Goal: Task Accomplishment & Management: Complete application form

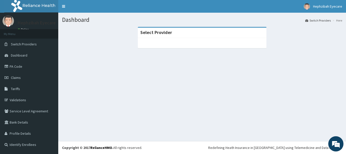
drag, startPoint x: 346, startPoint y: 59, endPoint x: 346, endPoint y: 72, distance: 12.4
click at [346, 72] on section "Select Provider" at bounding box center [202, 54] width 288 height 63
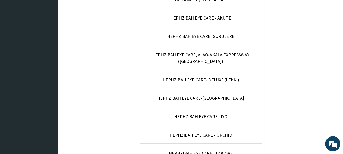
scroll to position [201, 0]
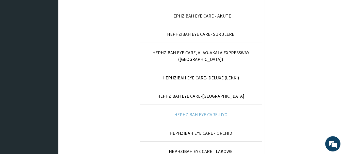
click at [222, 112] on link "HEPHZIBAH EYE CARE-UYO" at bounding box center [200, 115] width 53 height 6
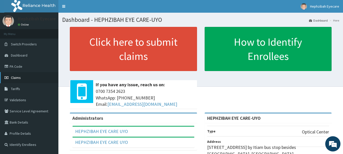
click at [21, 78] on span "Claims" at bounding box center [16, 77] width 10 height 5
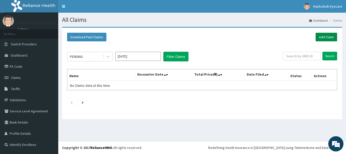
click at [327, 38] on link "Add Claim" at bounding box center [327, 37] width 22 height 9
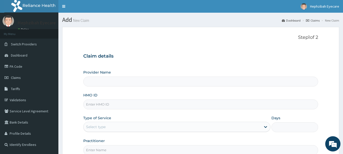
type input "HEPHZIBAH EYE CARE-UYO"
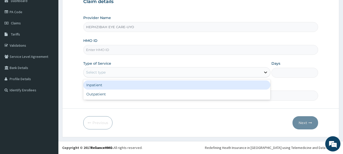
click at [263, 73] on icon at bounding box center [265, 72] width 5 height 5
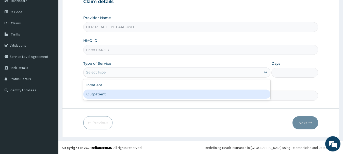
click at [231, 94] on div "Outpatient" at bounding box center [176, 94] width 187 height 9
type input "1"
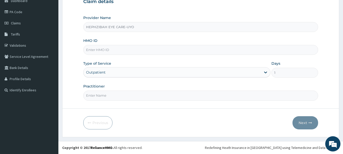
click at [237, 98] on input "Practitioner" at bounding box center [200, 96] width 235 height 10
type input "d"
type input "DR. EBUBE"
click at [149, 49] on input "HMO ID" at bounding box center [200, 50] width 235 height 10
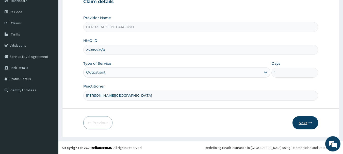
type input "23085505/0"
click at [306, 123] on button "Next" at bounding box center [305, 122] width 26 height 13
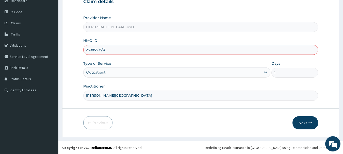
click at [317, 61] on div "Provider Name HEPHZIBAH EYE CARE-UYO HMO ID 23085505/0 Type of Service Outpatie…" at bounding box center [200, 57] width 235 height 85
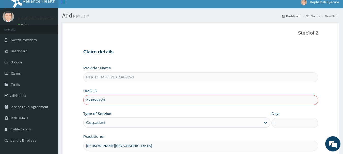
scroll to position [4, 0]
